Goal: Information Seeking & Learning: Find specific fact

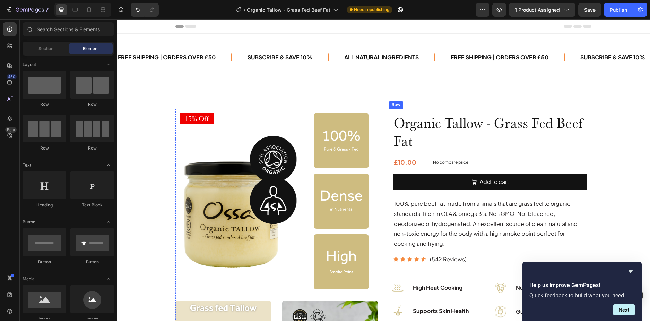
click at [450, 161] on p "No compare price" at bounding box center [509, 162] width 152 height 4
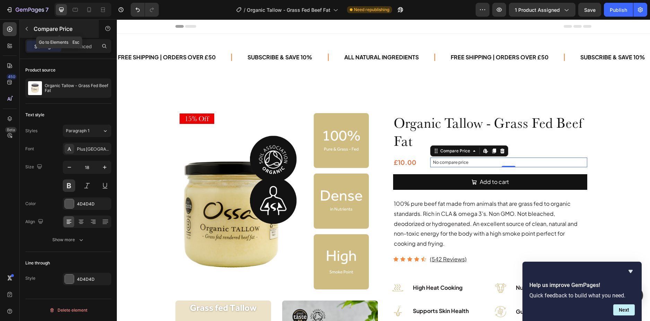
click at [29, 27] on button "button" at bounding box center [26, 28] width 11 height 11
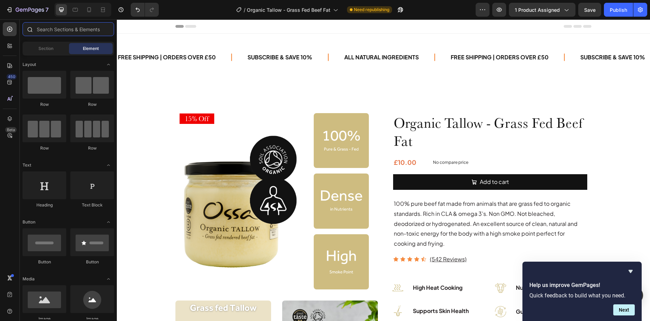
click at [57, 31] on input "text" at bounding box center [69, 29] width 92 height 14
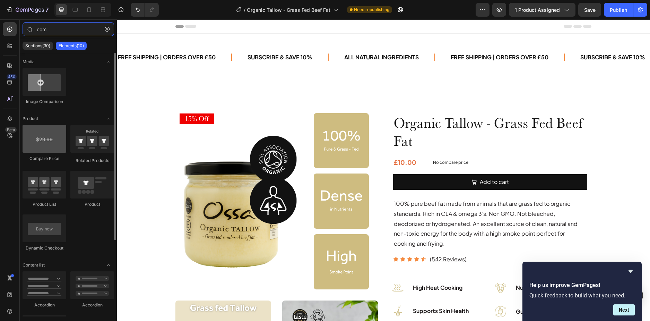
type input "com"
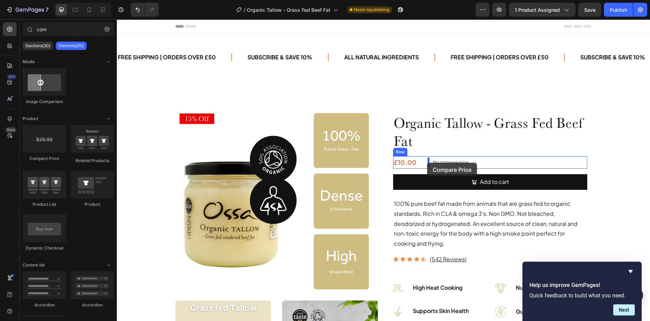
drag, startPoint x: 161, startPoint y: 159, endPoint x: 427, endPoint y: 163, distance: 266.1
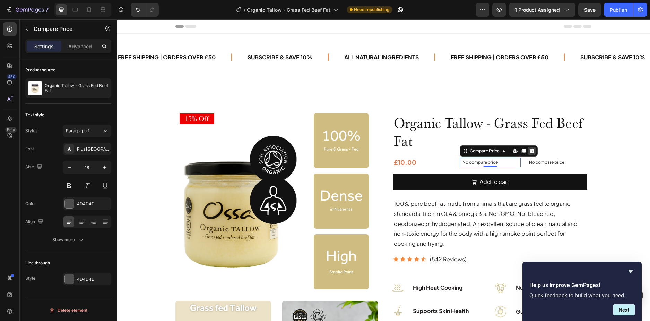
click at [532, 153] on div at bounding box center [532, 151] width 8 height 8
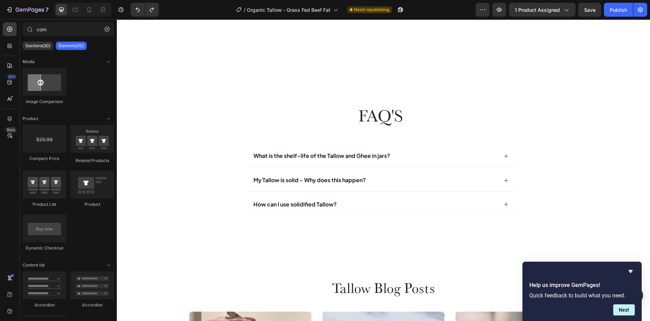
scroll to position [2809, 0]
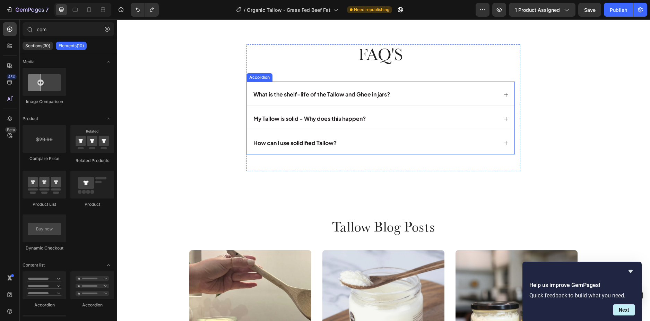
click at [421, 92] on div "What is the shelf-life of the Tallow and Ghee in jars?" at bounding box center [376, 94] width 246 height 12
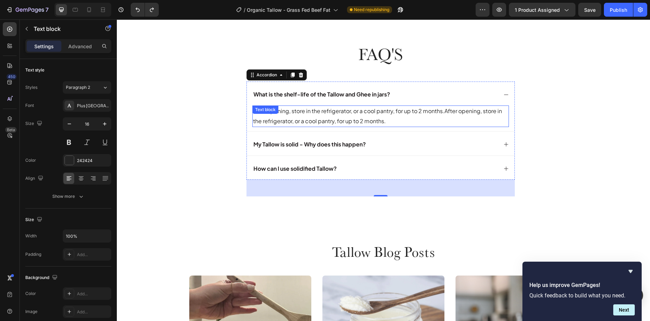
click at [443, 112] on p "After opening, store in the refrigerator, or a cool pantry, for up to 2 months.…" at bounding box center [380, 116] width 255 height 20
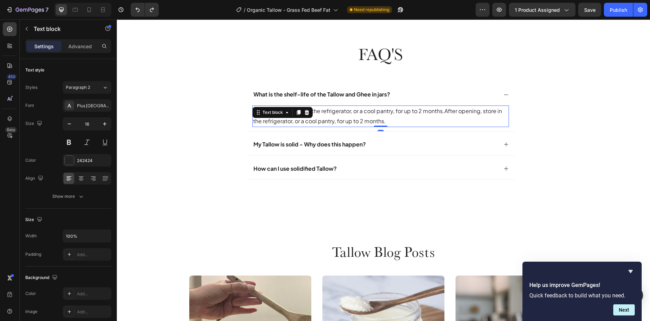
click at [443, 112] on p "After opening, store in the refrigerator, or a cool pantry, for up to 2 months.…" at bounding box center [380, 116] width 255 height 20
click at [439, 111] on p "After opening, store in the refrigerator, or a cool pantry, for up to 2 months.…" at bounding box center [380, 116] width 255 height 20
